Goal: Contribute content: Add original content to the website for others to see

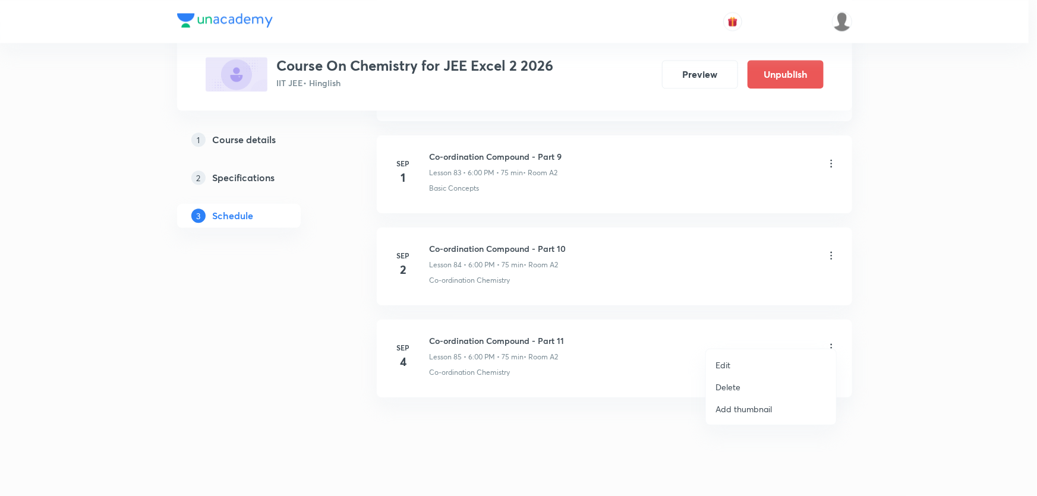
click at [726, 368] on p "Edit" at bounding box center [722, 365] width 15 height 12
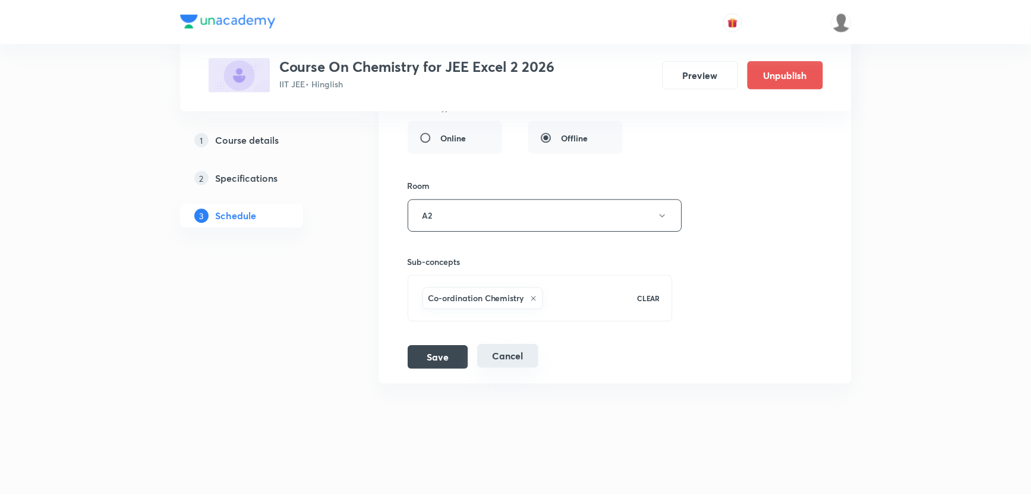
scroll to position [8181, 0]
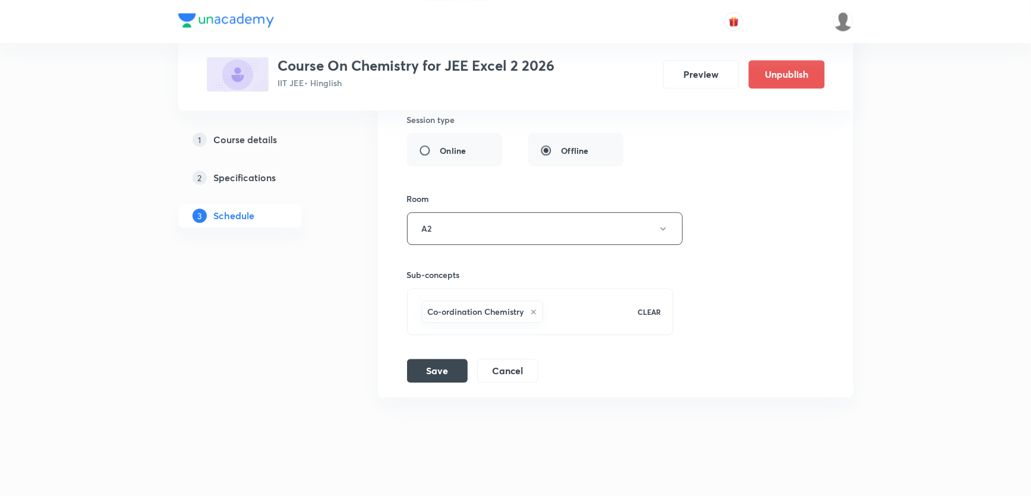
click at [533, 308] on icon at bounding box center [533, 311] width 7 height 7
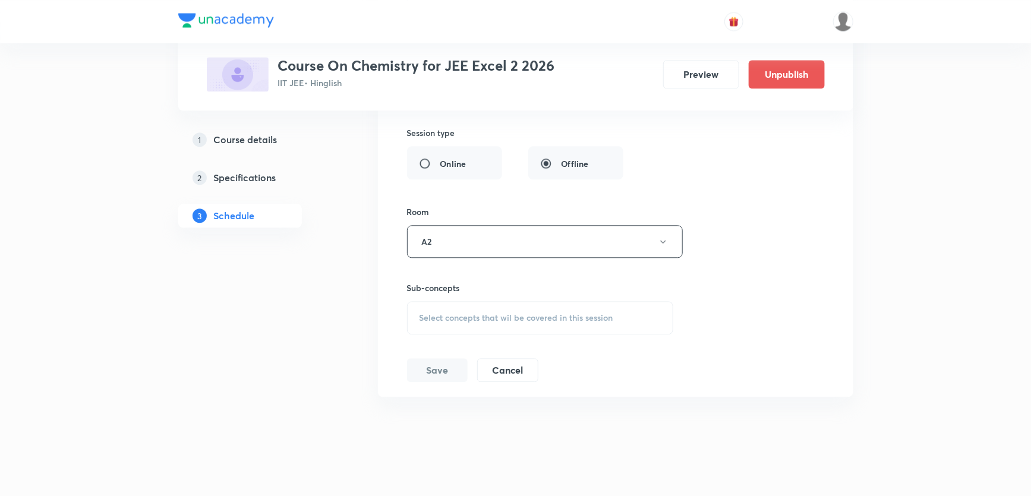
click at [539, 313] on span "Select concepts that wil be covered in this session" at bounding box center [516, 318] width 194 height 10
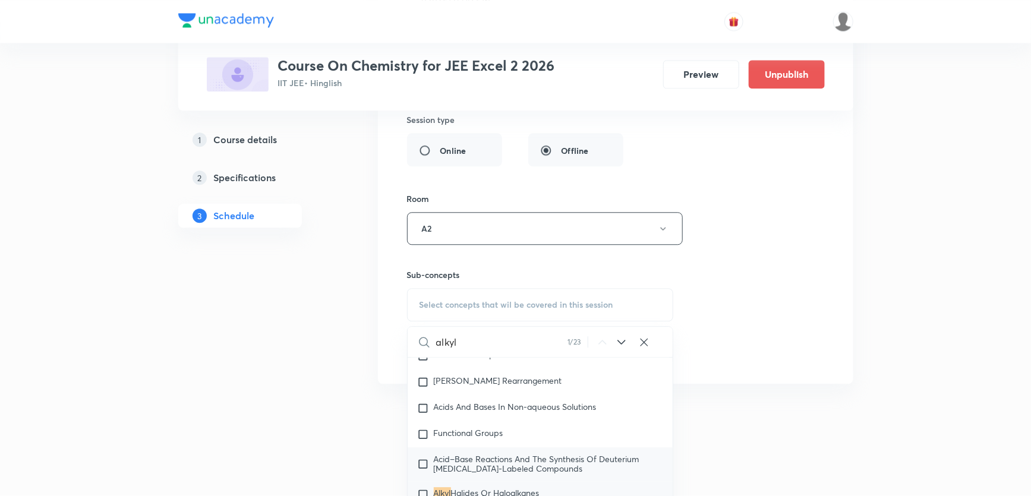
scroll to position [20872, 0]
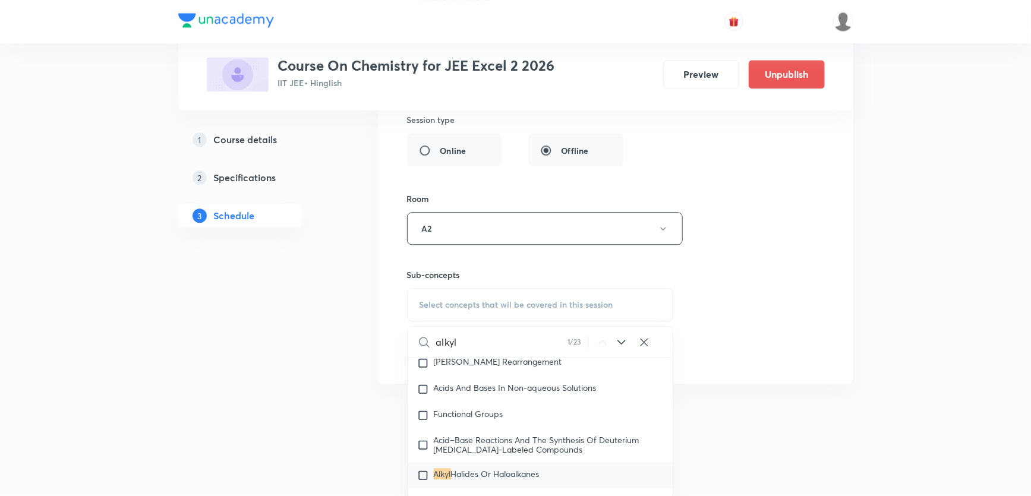
type input "alkyl"
click at [458, 468] on span "Halides Or Haloalkanes" at bounding box center [495, 473] width 89 height 11
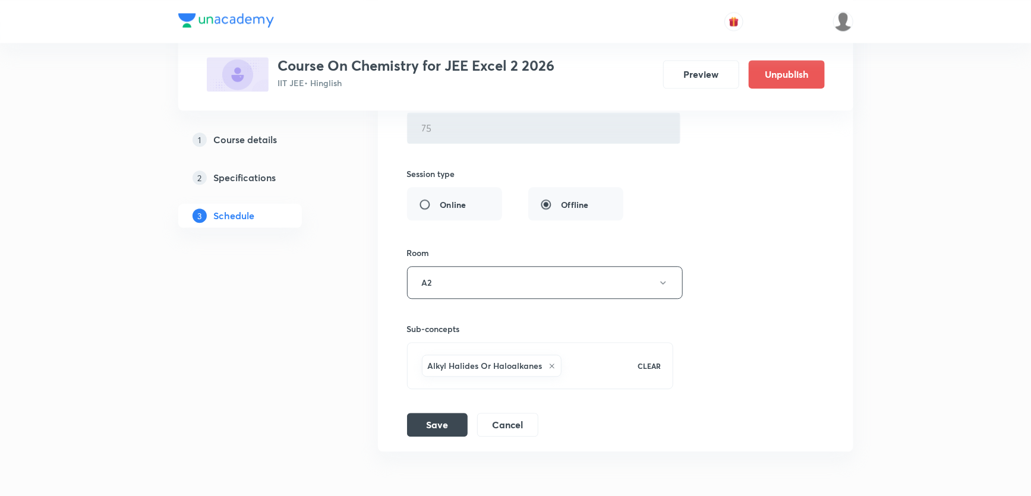
scroll to position [7911, 0]
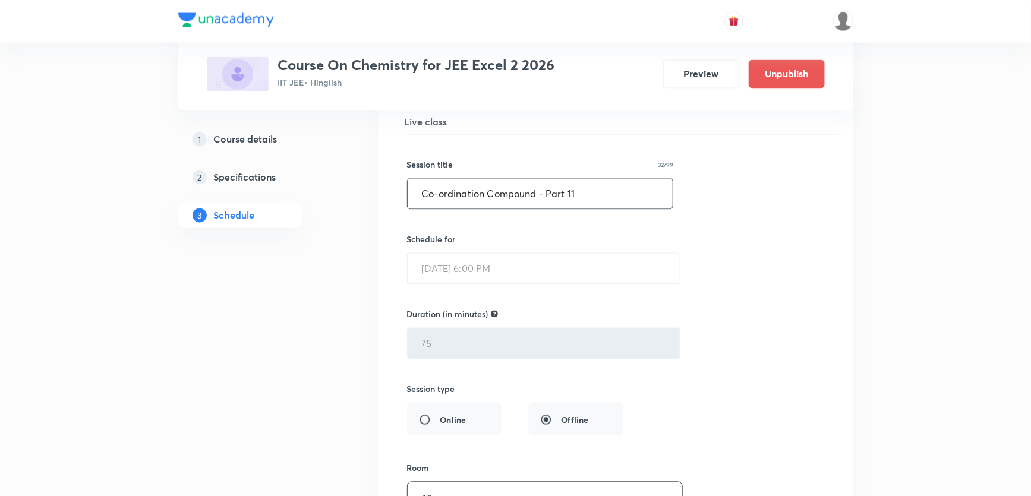
click at [601, 185] on input "Co-ordination Compound - Part 11" at bounding box center [541, 194] width 266 height 30
drag, startPoint x: 533, startPoint y: 182, endPoint x: 311, endPoint y: 184, distance: 222.8
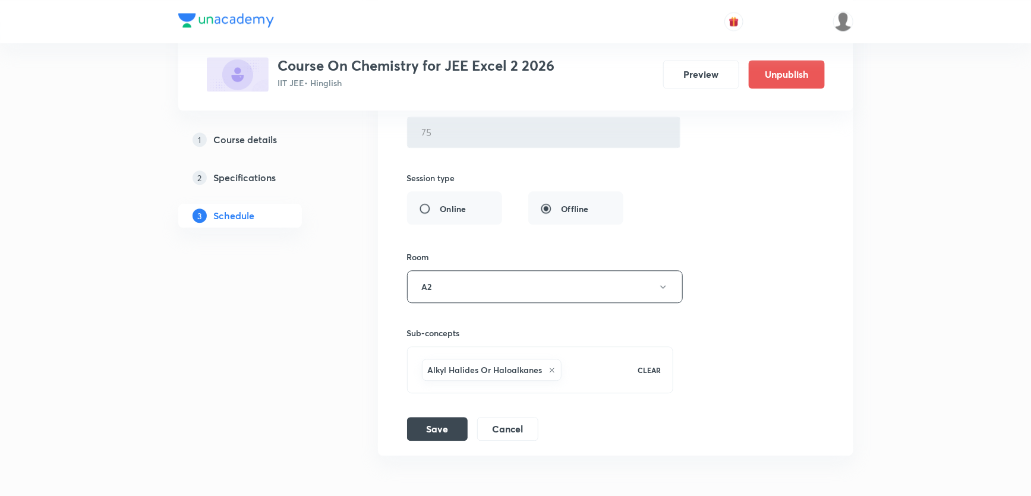
scroll to position [8127, 0]
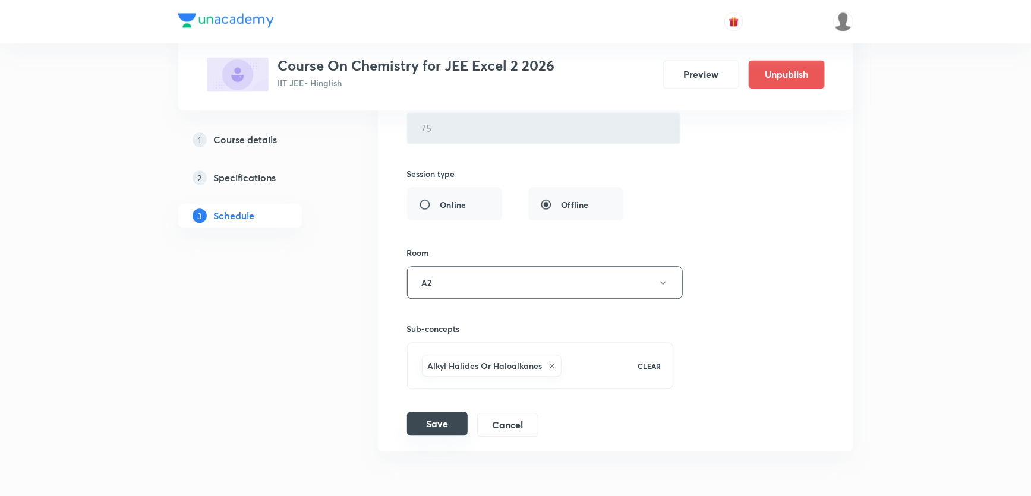
type input "Alkyl Halide - Part 1"
click at [442, 412] on button "Save" at bounding box center [437, 424] width 61 height 24
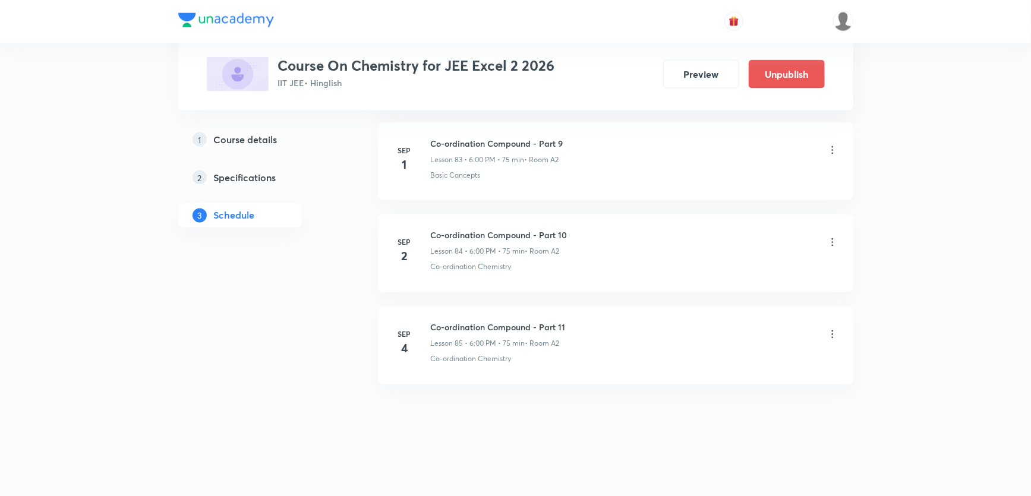
scroll to position [7725, 0]
